Goal: Browse casually: Explore the website without a specific task or goal

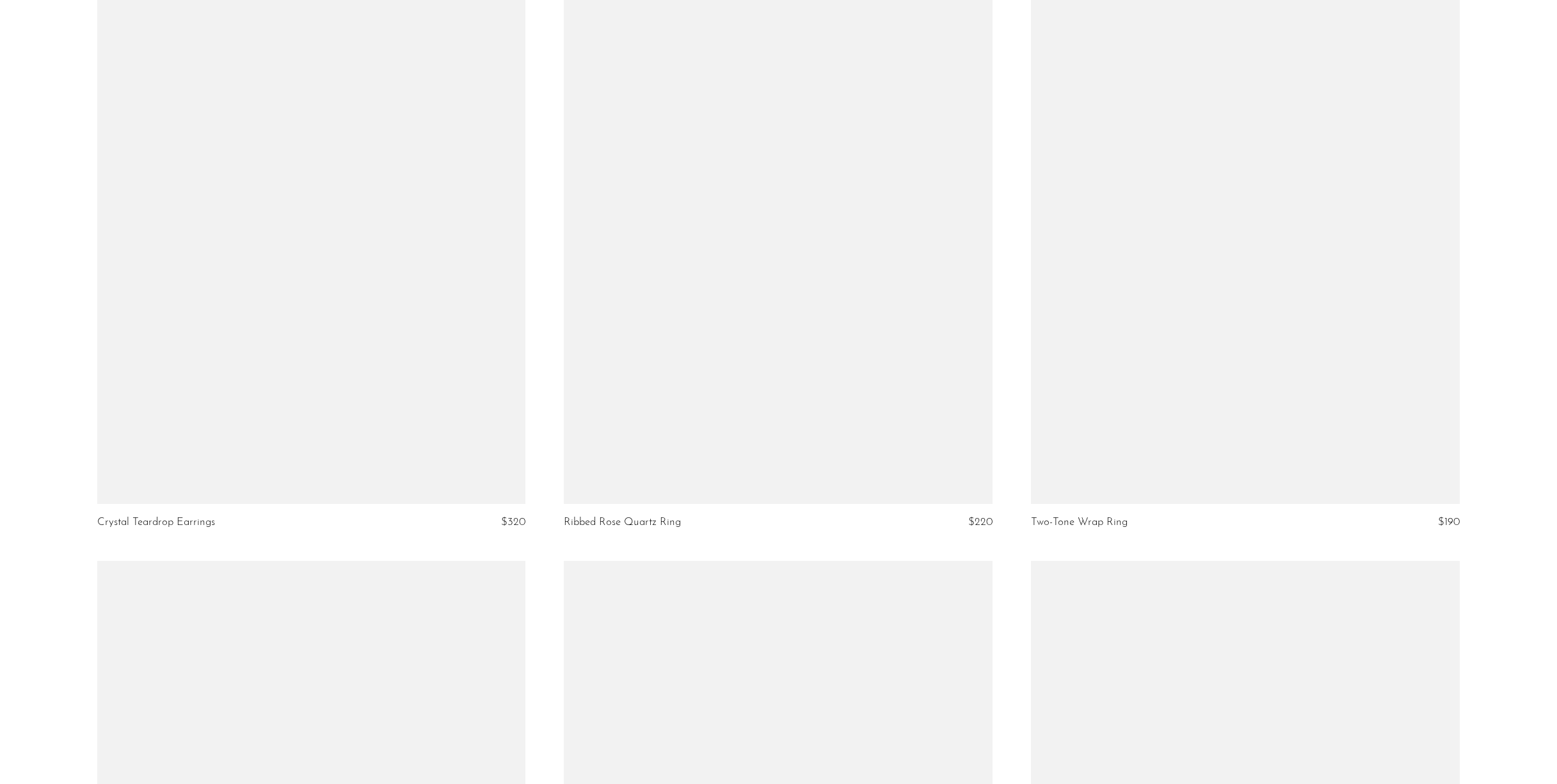
scroll to position [5891, 0]
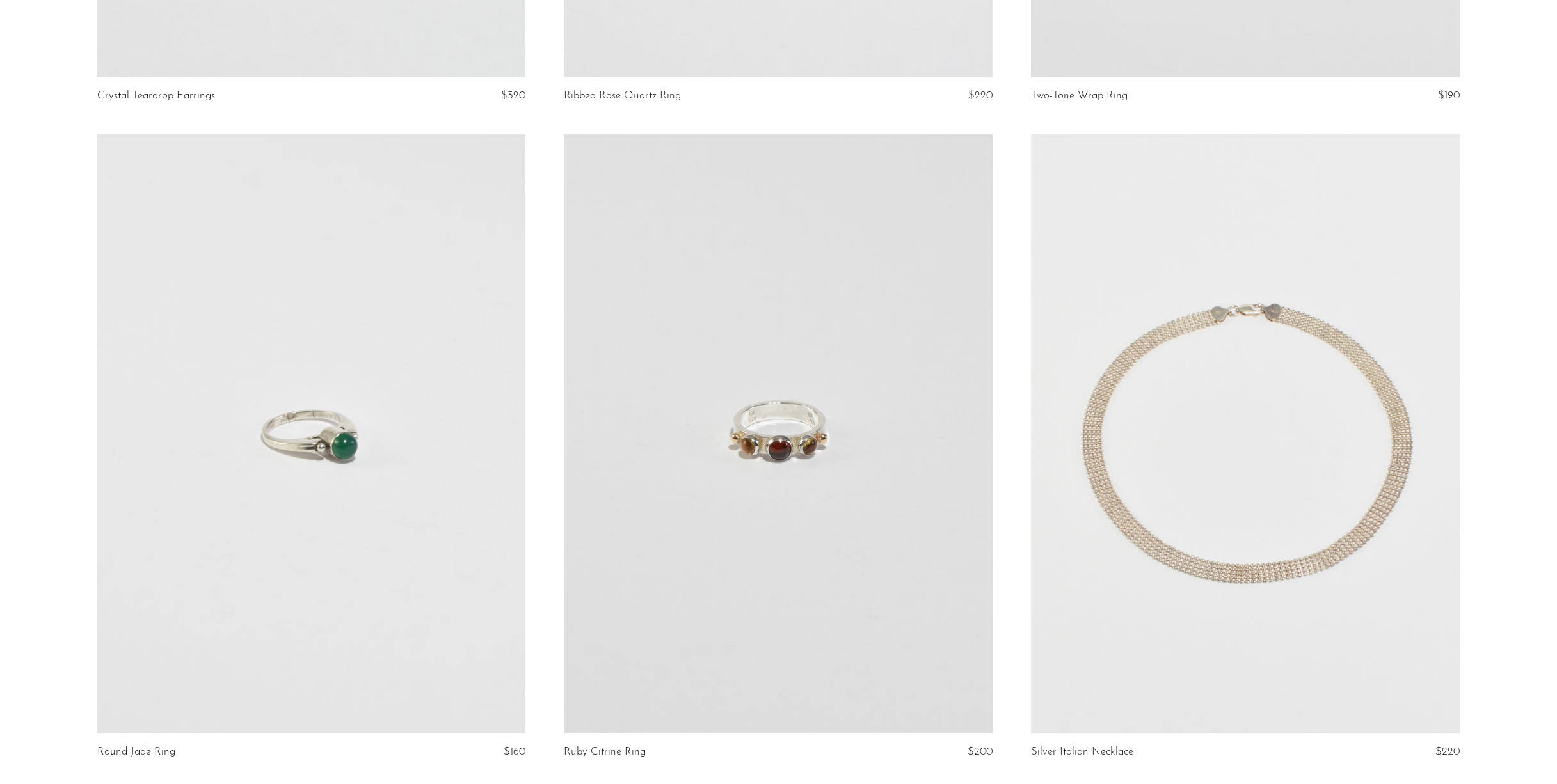
click at [1124, 519] on link at bounding box center [1245, 434] width 429 height 600
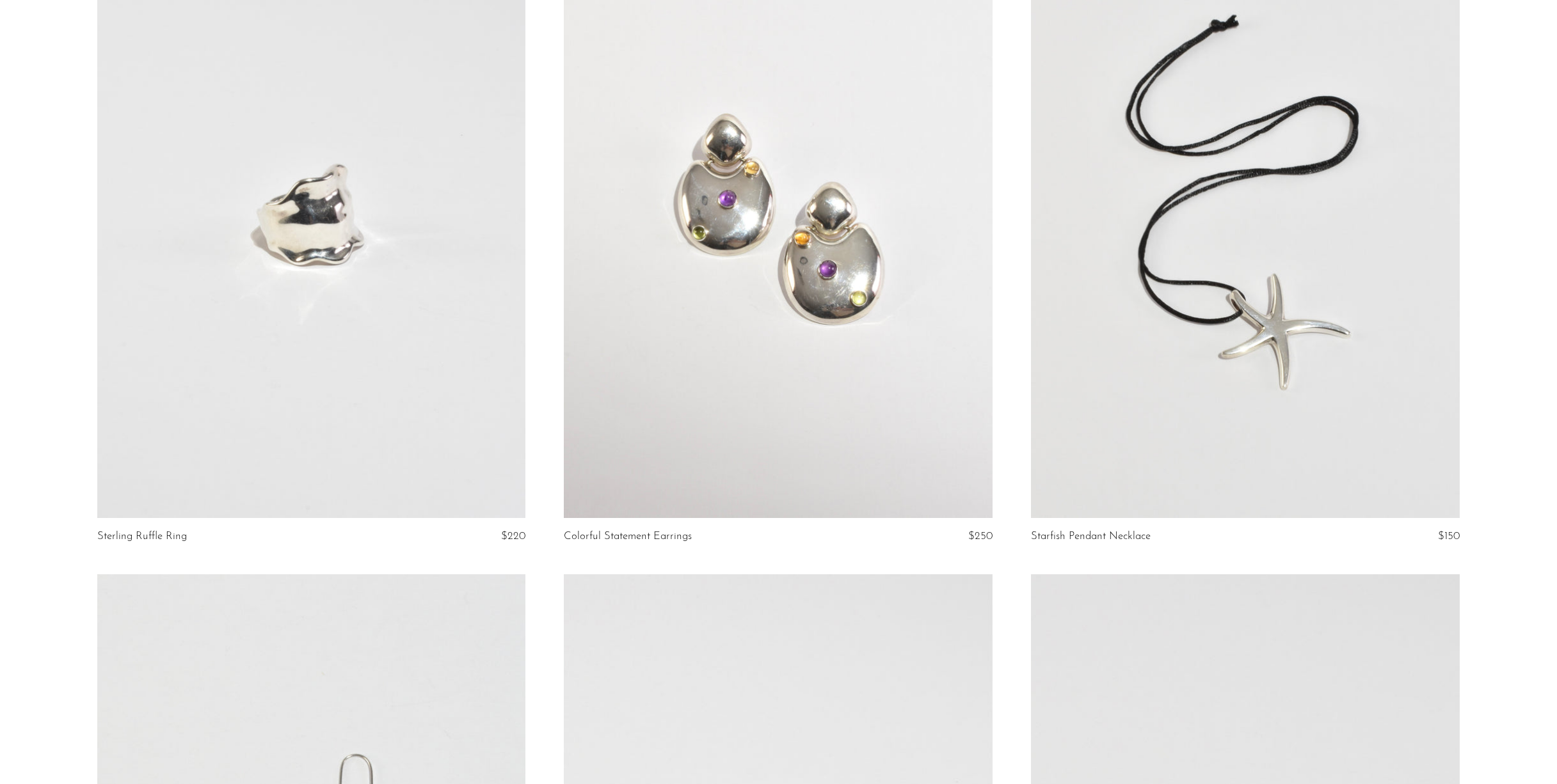
scroll to position [4615, 0]
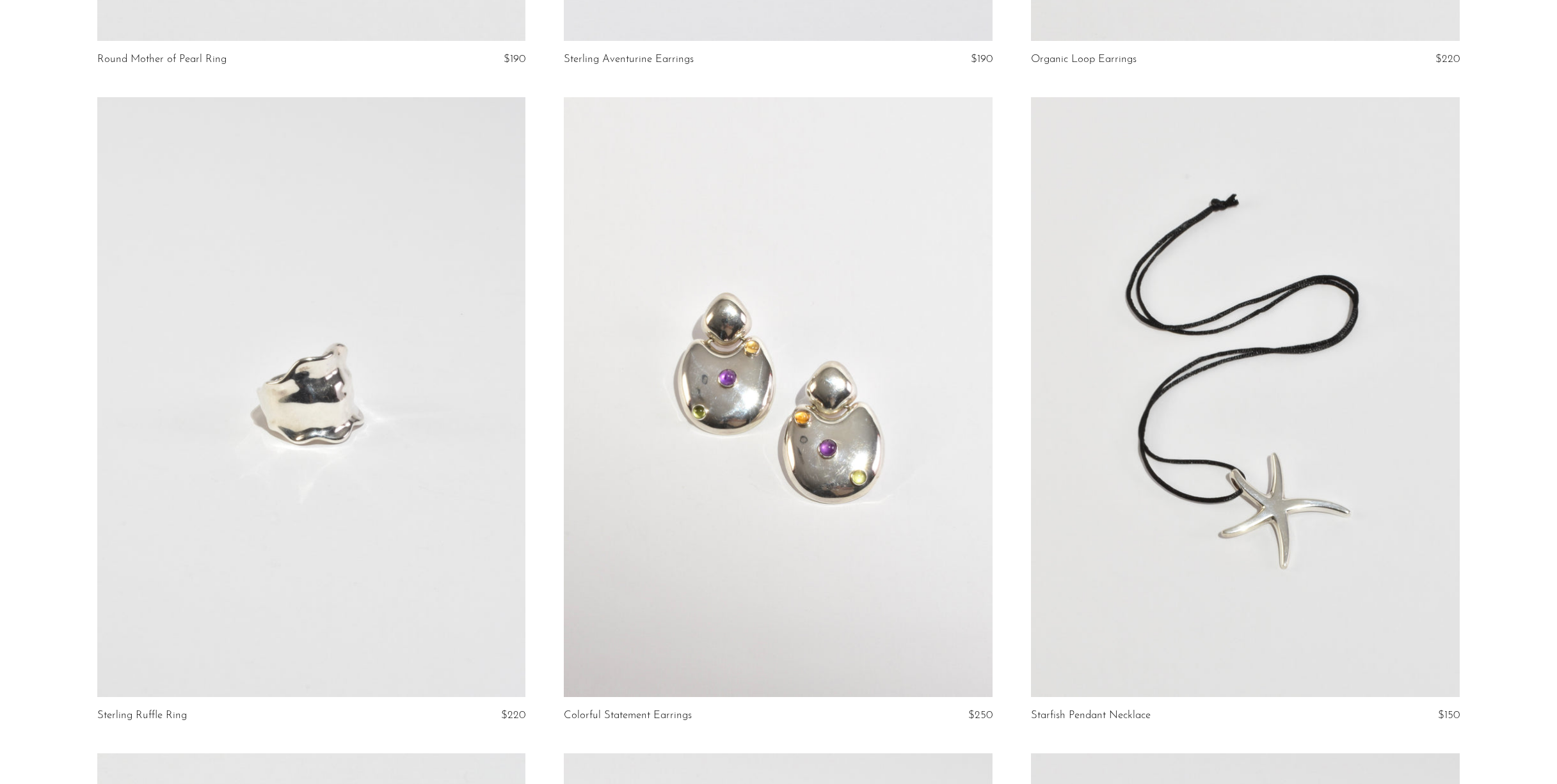
click at [379, 438] on link at bounding box center [311, 397] width 429 height 600
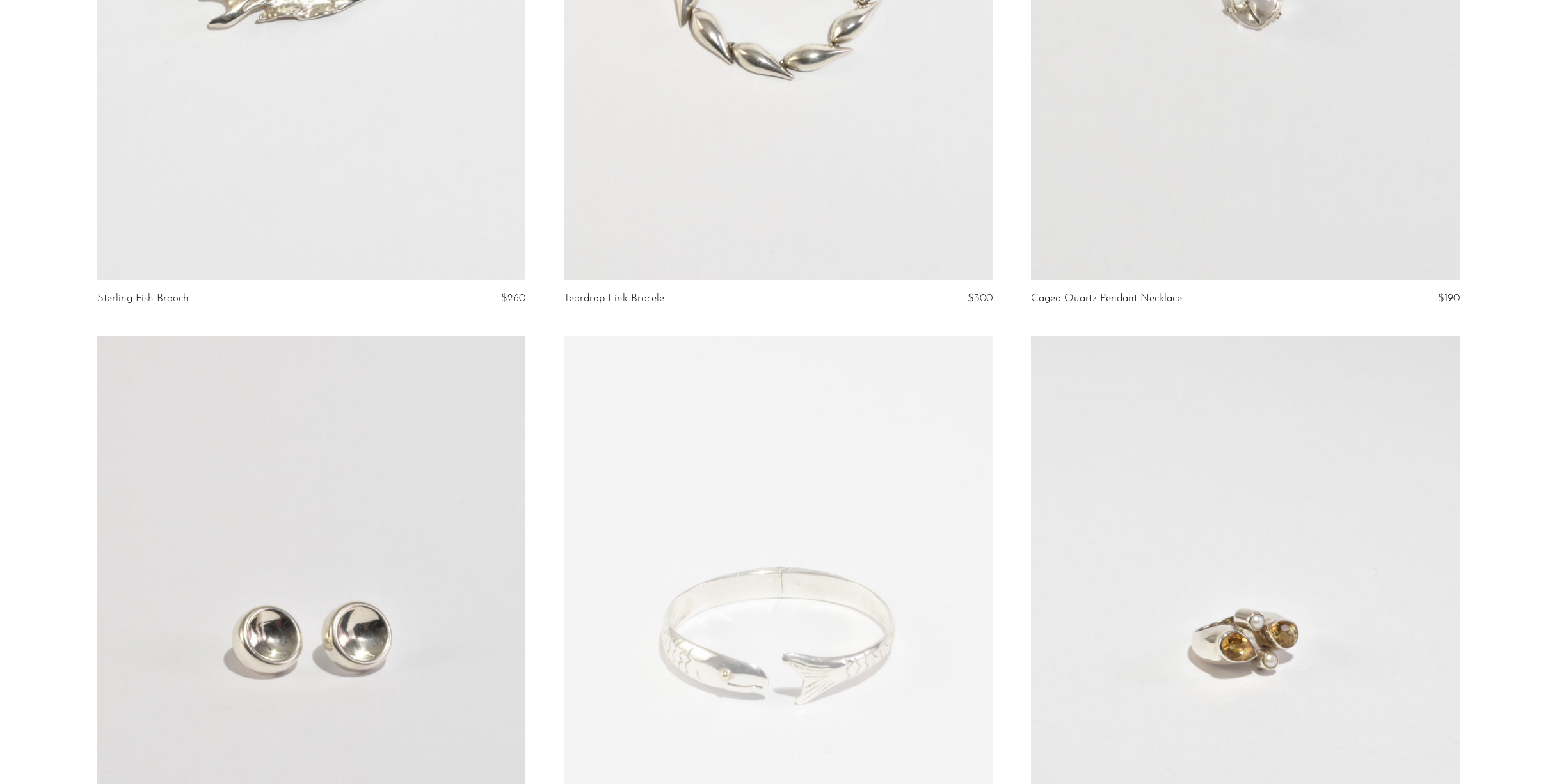
scroll to position [0, 0]
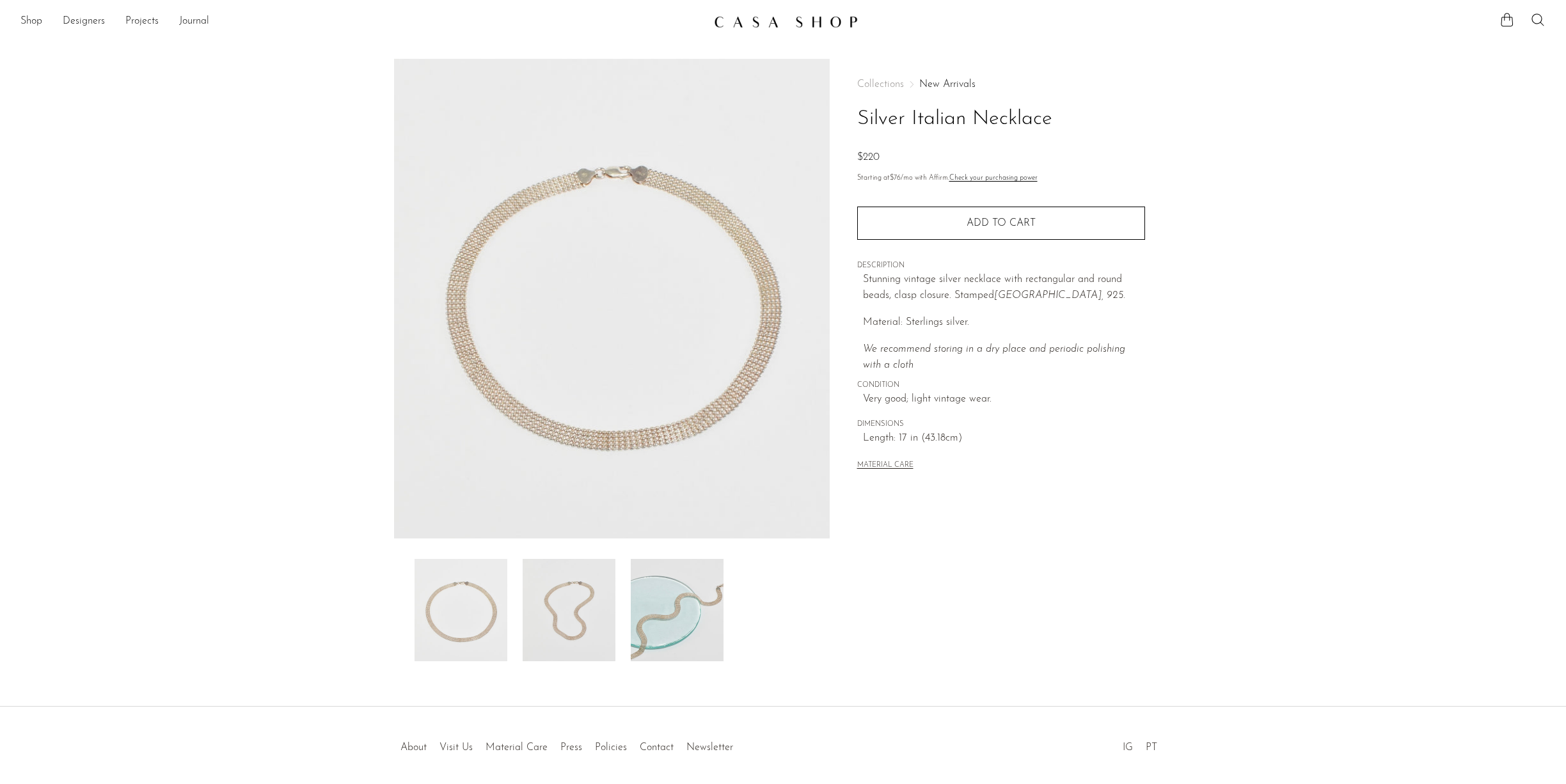
click at [685, 612] on img at bounding box center [676, 610] width 93 height 102
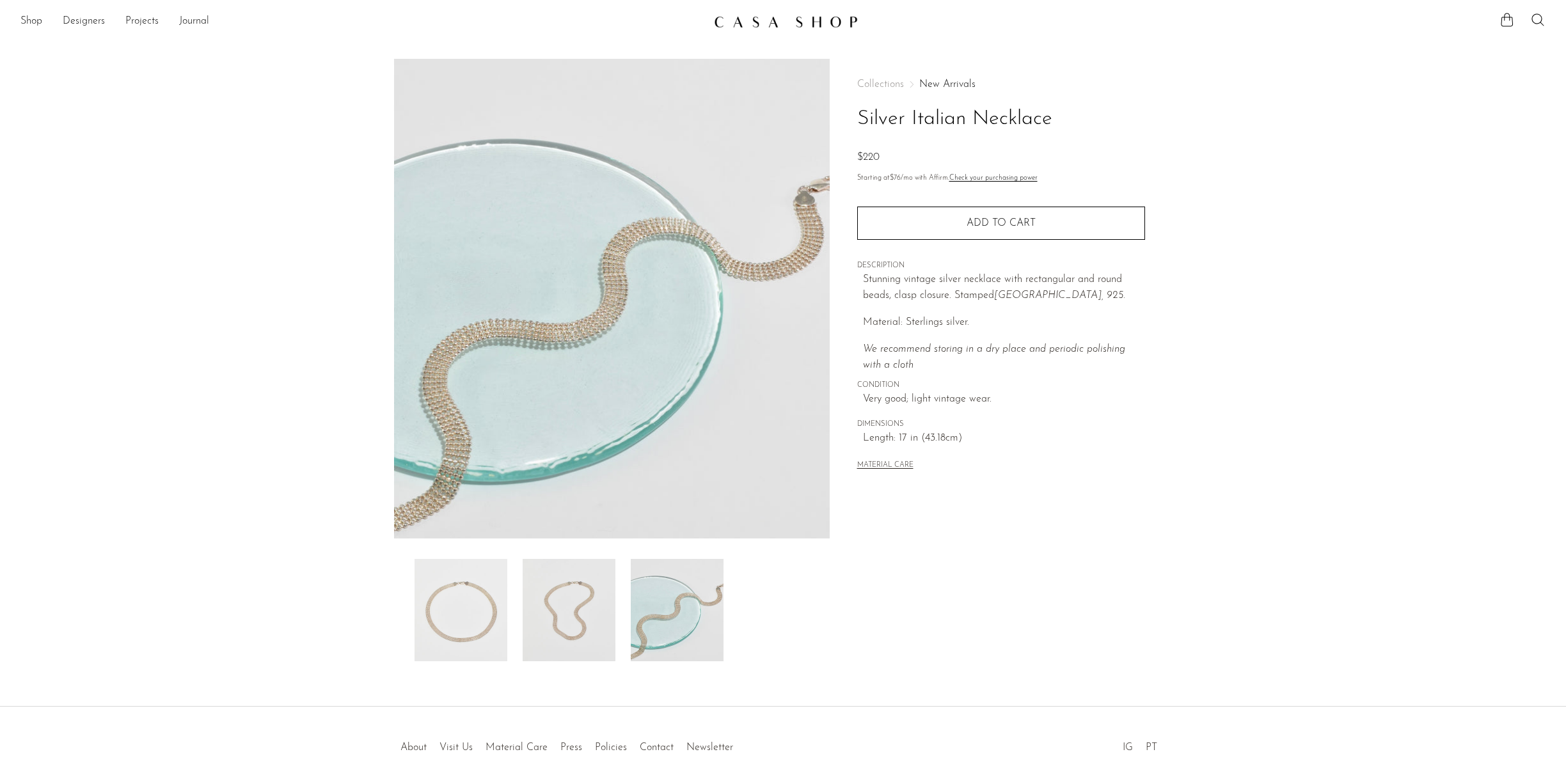
click at [569, 606] on img at bounding box center [568, 610] width 93 height 102
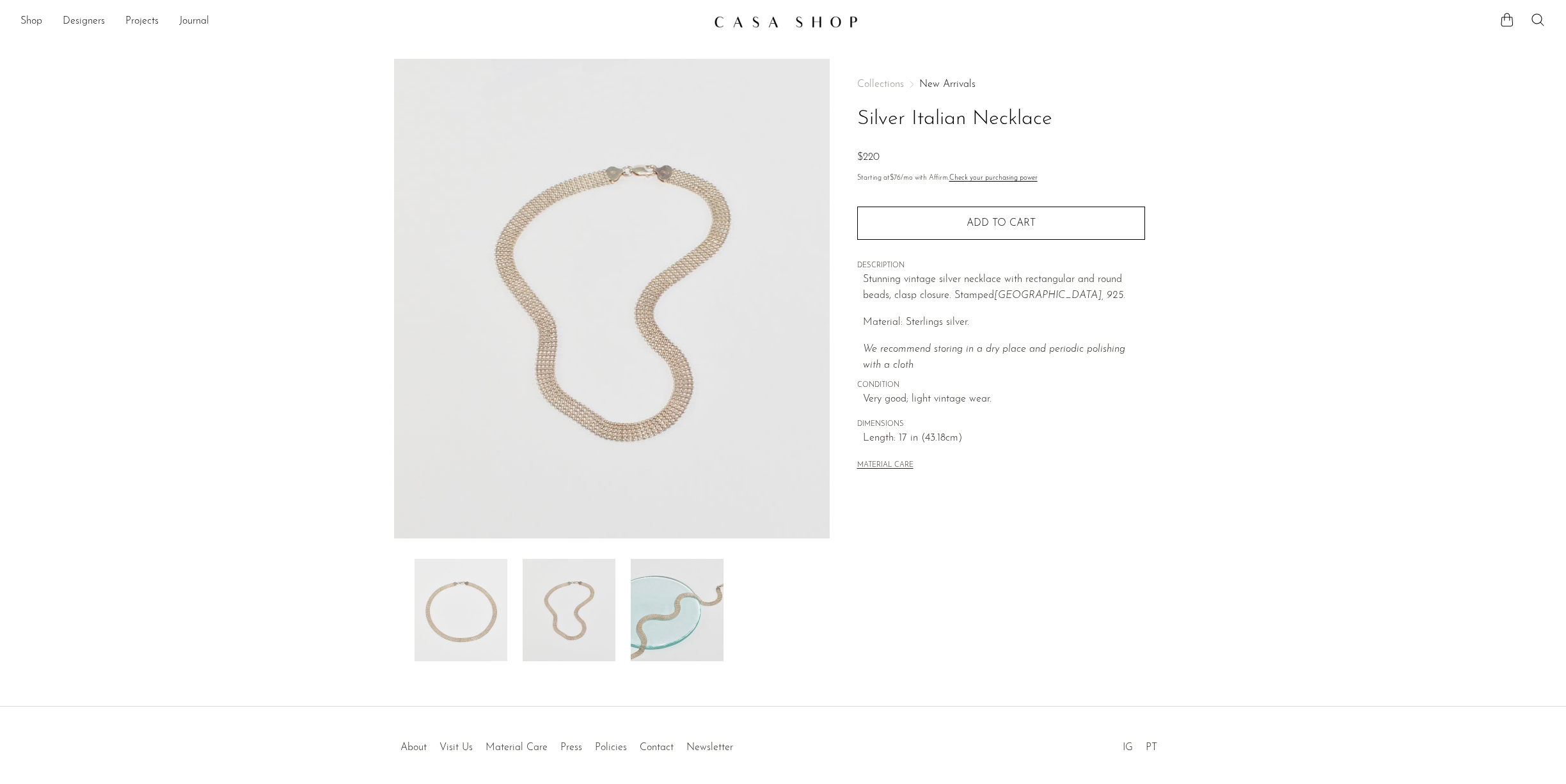
click at [470, 612] on img at bounding box center [461, 610] width 93 height 102
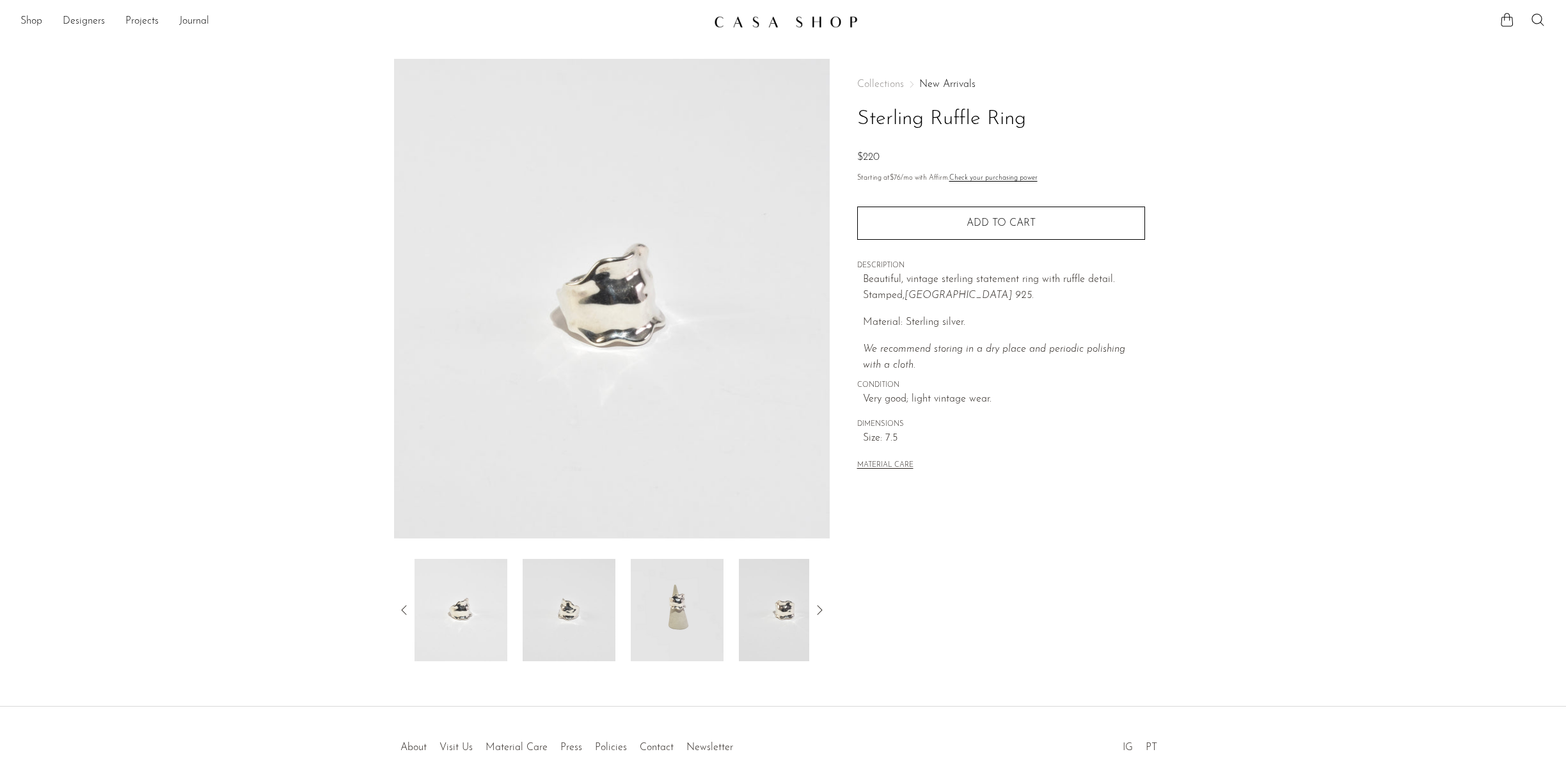
click at [677, 623] on img at bounding box center [676, 610] width 93 height 102
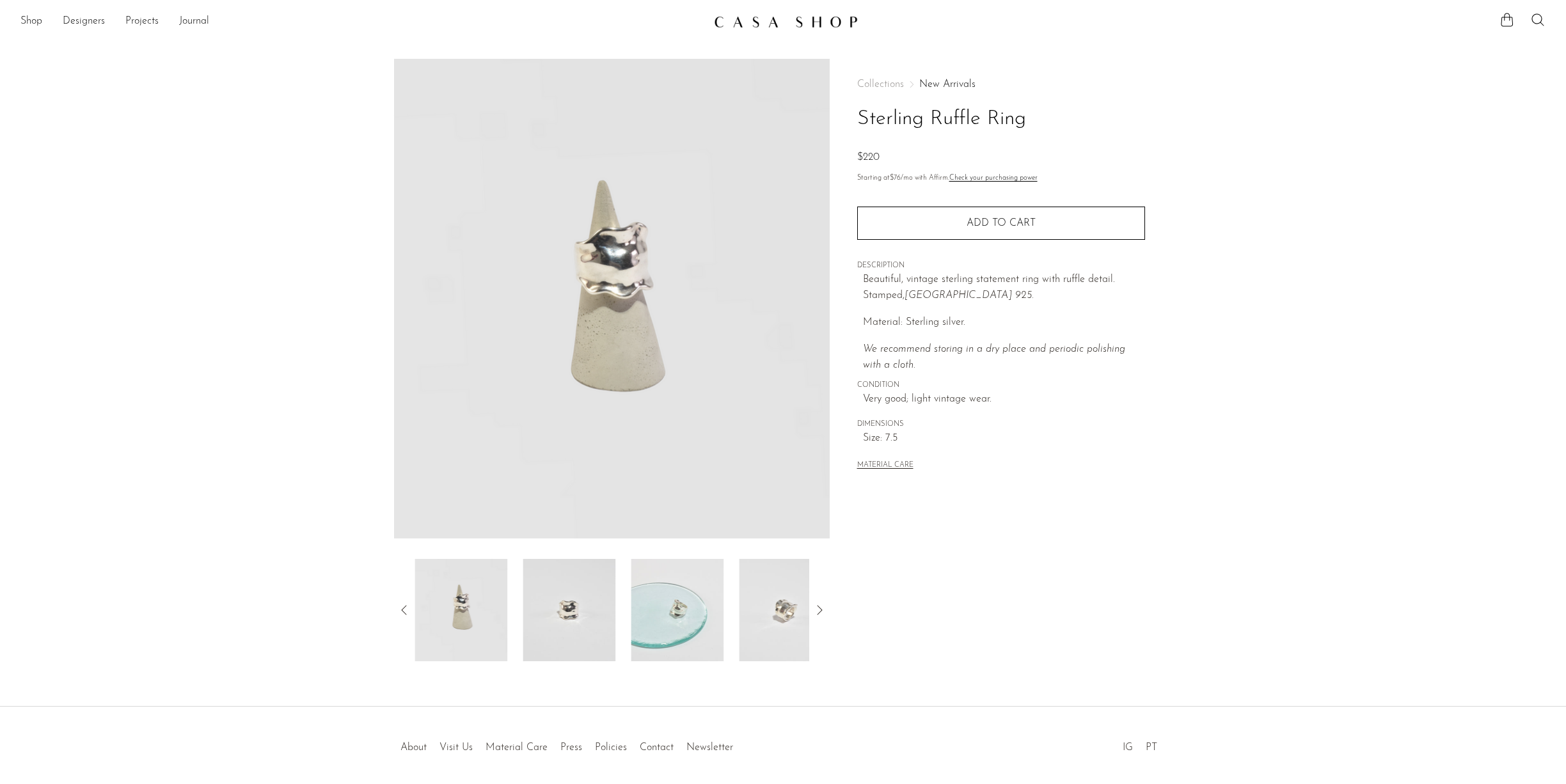
click at [628, 607] on div at bounding box center [612, 610] width 395 height 102
click at [767, 607] on img at bounding box center [785, 610] width 93 height 102
